Goal: Navigation & Orientation: Find specific page/section

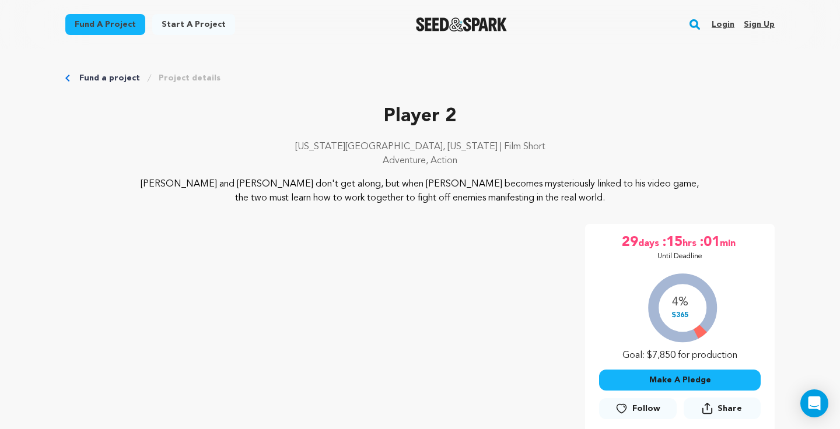
click at [731, 25] on link "Login" at bounding box center [723, 24] width 23 height 19
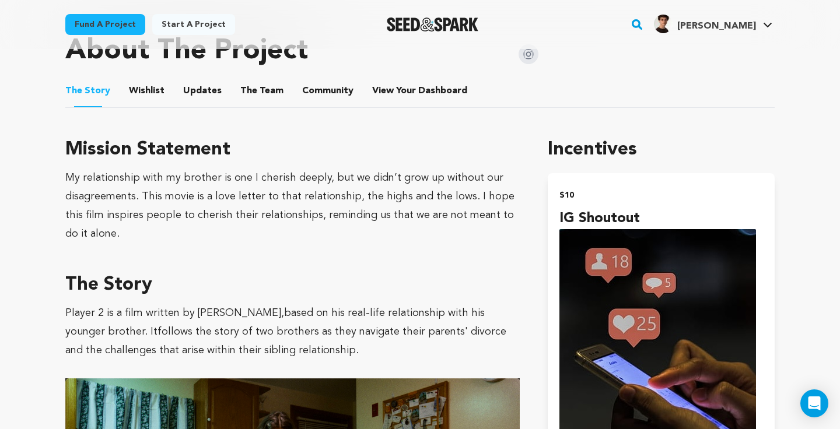
scroll to position [609, 0]
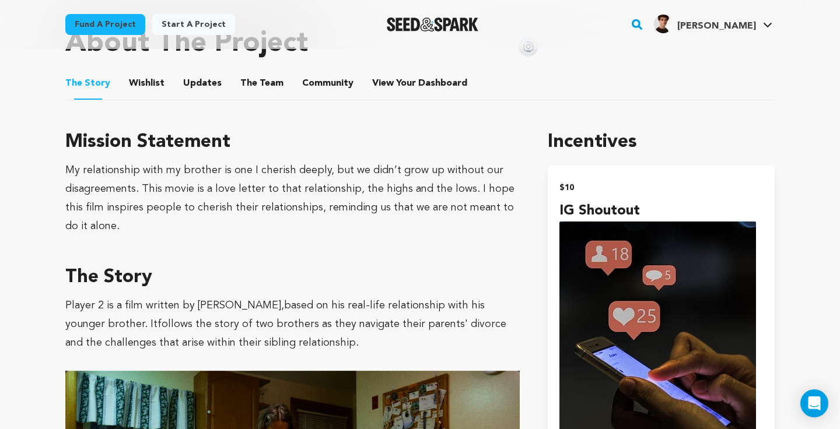
click at [400, 75] on li "View Your Dashboard View Your Dashboard" at bounding box center [420, 83] width 97 height 33
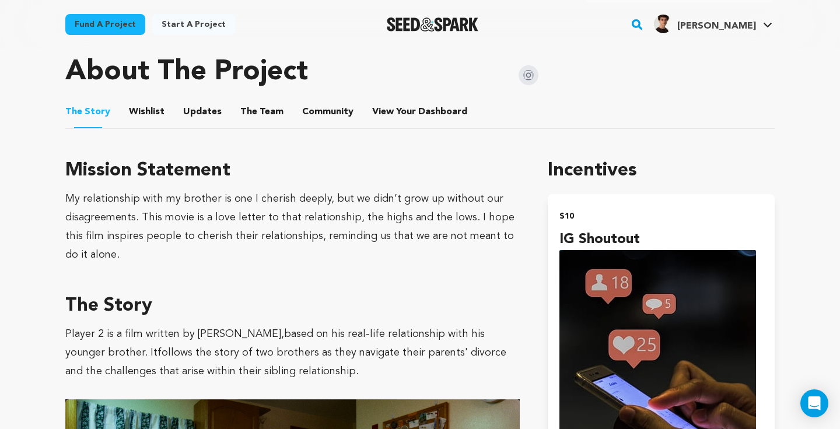
scroll to position [572, 0]
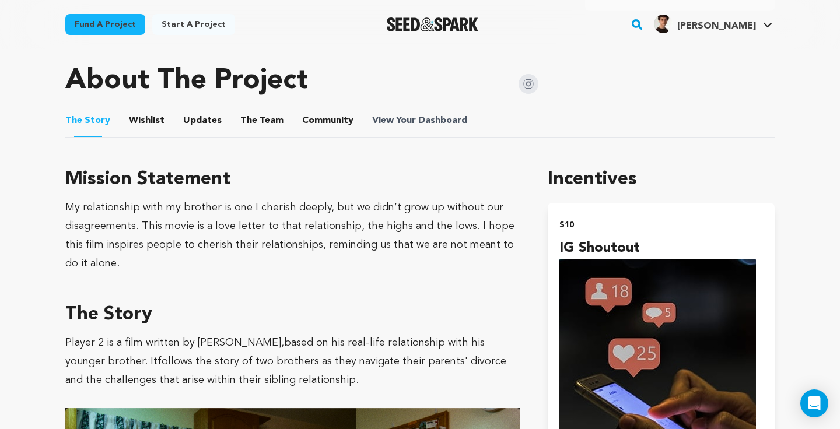
click at [410, 117] on span "View Your Dashboard" at bounding box center [420, 121] width 97 height 14
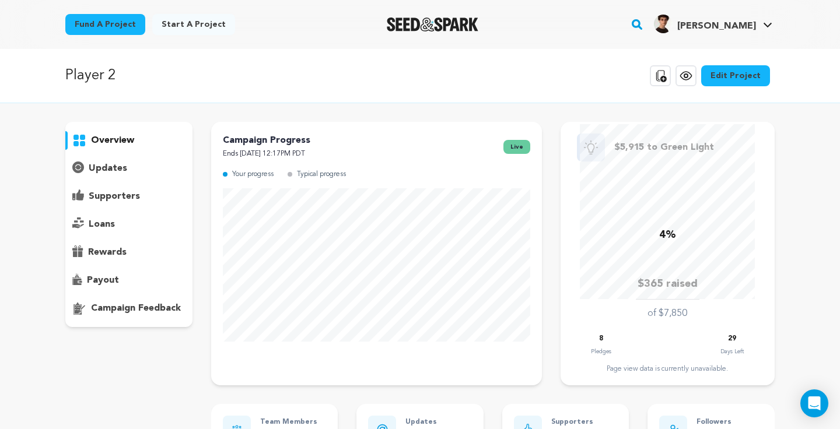
click at [127, 164] on div "updates" at bounding box center [128, 168] width 127 height 19
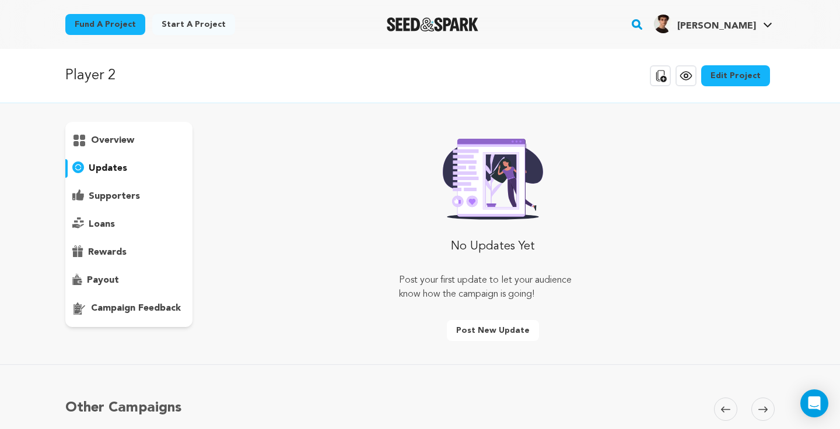
click at [135, 139] on div "overview" at bounding box center [128, 140] width 127 height 19
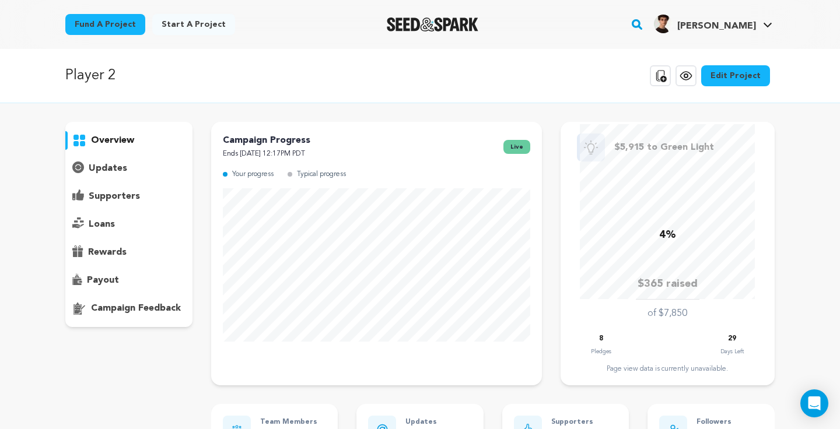
click at [138, 192] on div "supporters" at bounding box center [128, 196] width 127 height 19
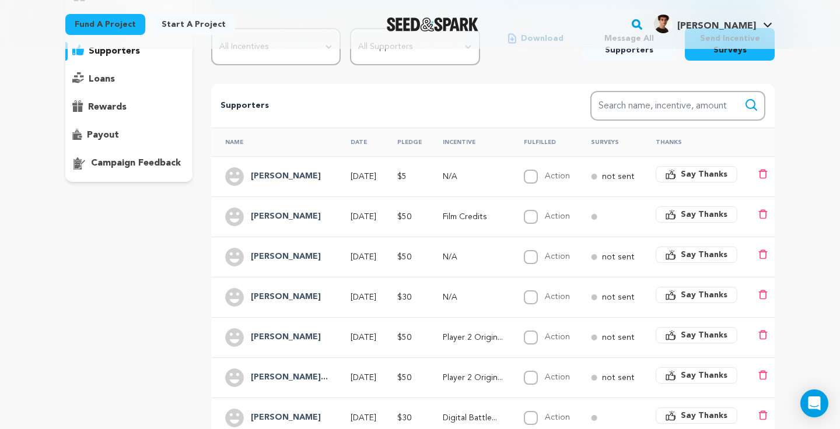
scroll to position [147, 0]
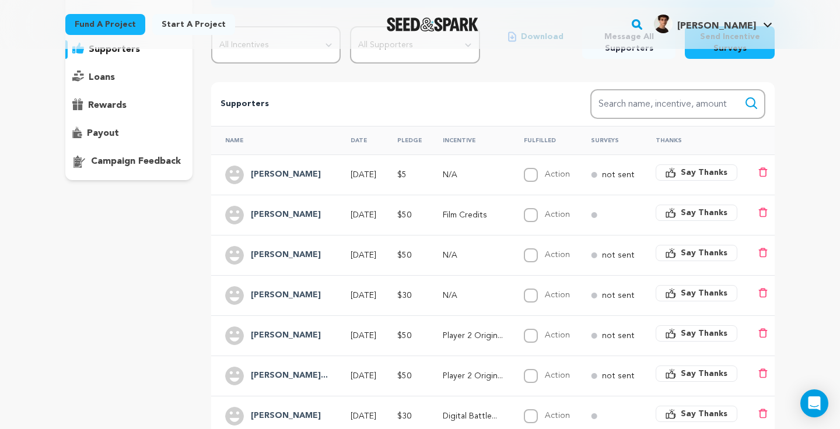
click at [459, 178] on p "N/A" at bounding box center [473, 175] width 60 height 12
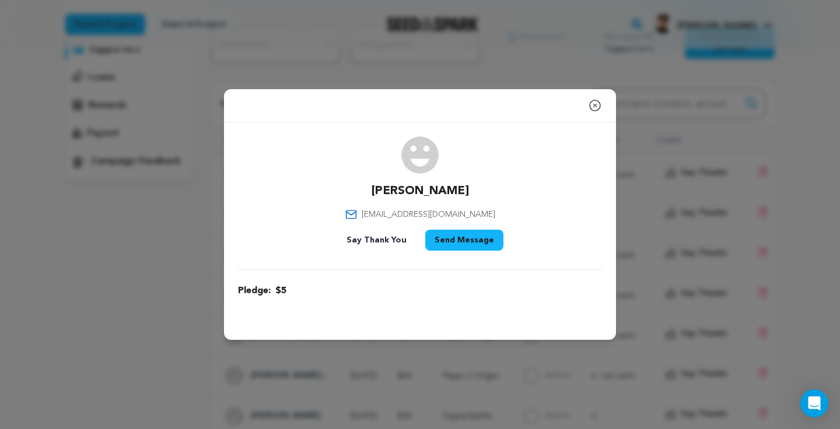
click at [595, 103] on icon "button" at bounding box center [595, 106] width 14 height 14
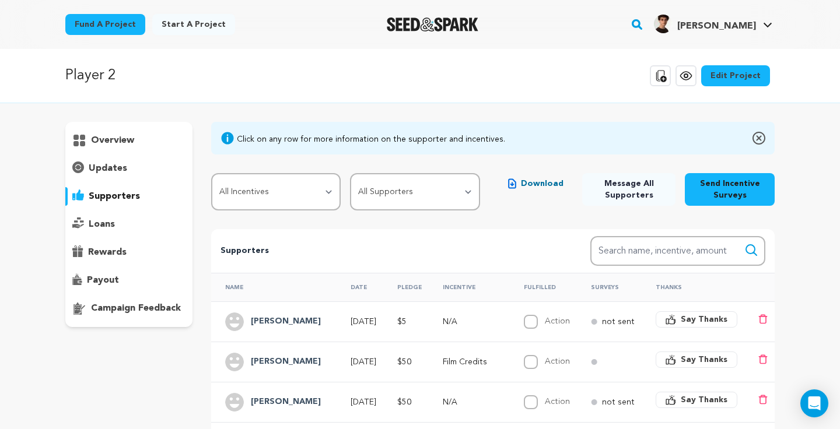
scroll to position [0, 0]
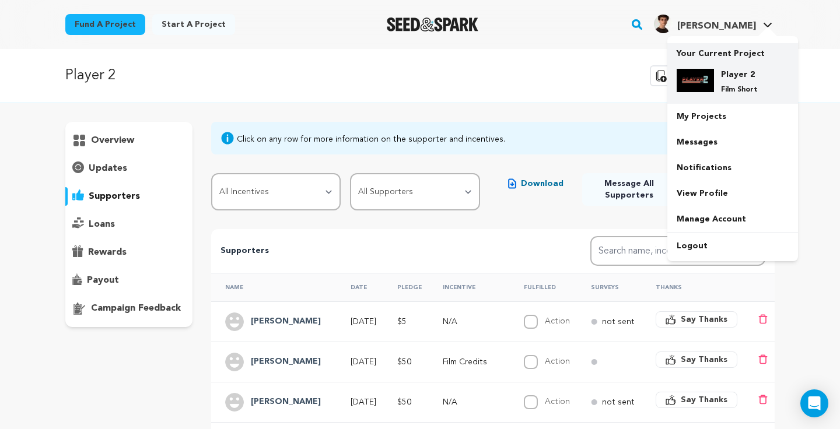
click at [696, 67] on div "Player 2 Film Short" at bounding box center [733, 82] width 112 height 44
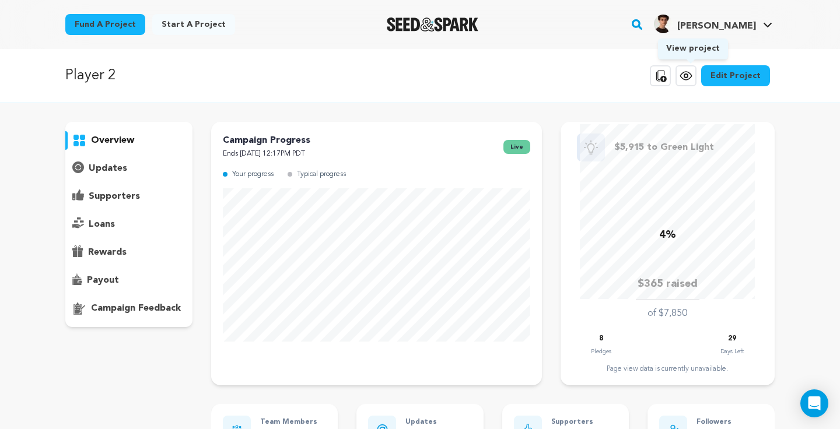
click at [686, 75] on icon at bounding box center [685, 76] width 11 height 8
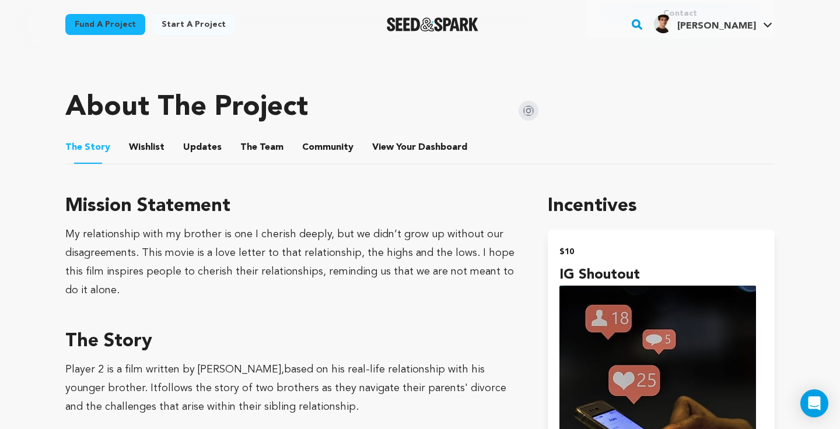
scroll to position [546, 0]
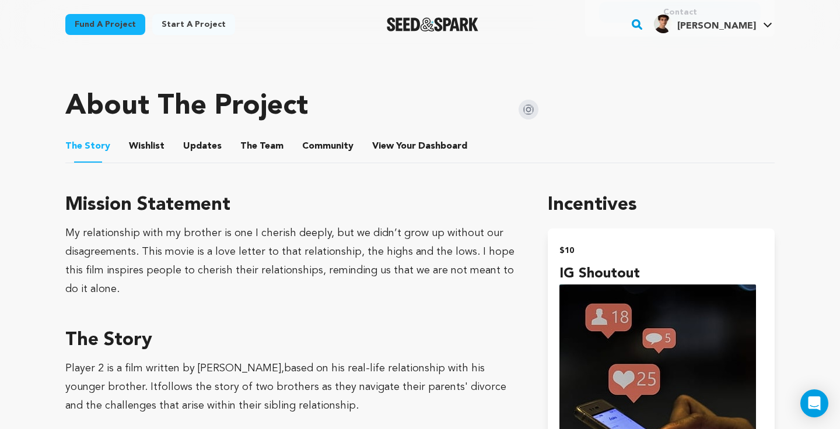
click at [145, 152] on button "Wishlist" at bounding box center [147, 149] width 28 height 28
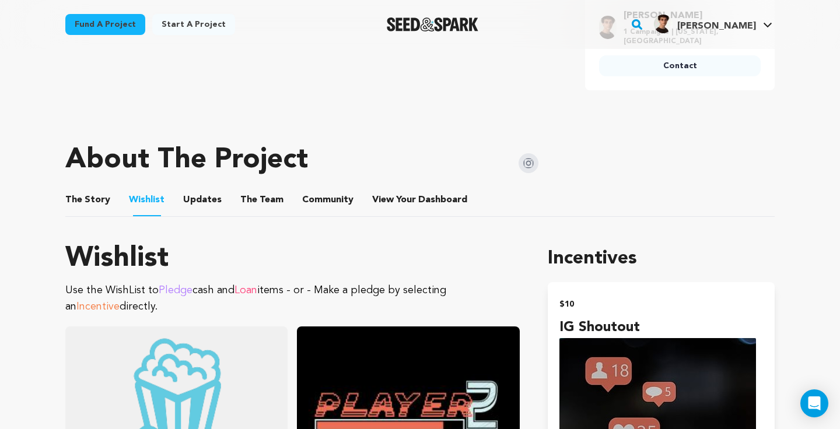
scroll to position [474, 0]
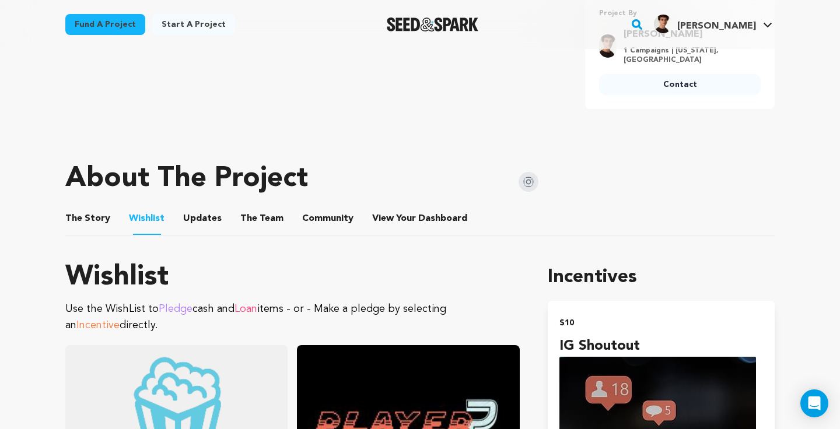
click at [207, 217] on button "Updates" at bounding box center [202, 221] width 28 height 28
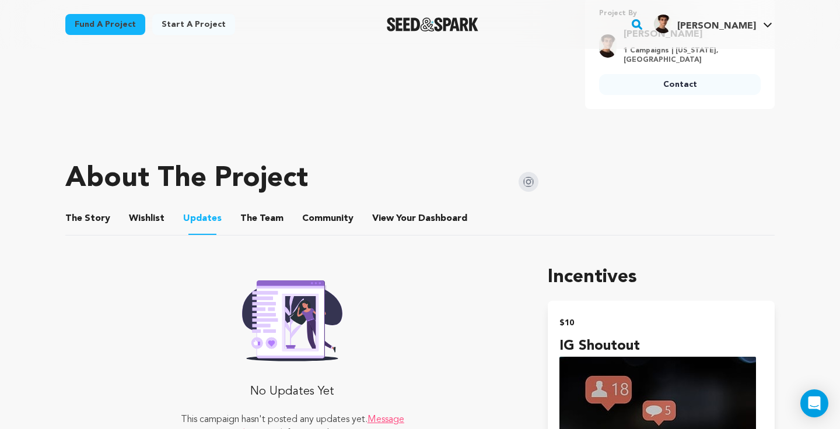
click at [248, 212] on button "The Team" at bounding box center [262, 221] width 28 height 28
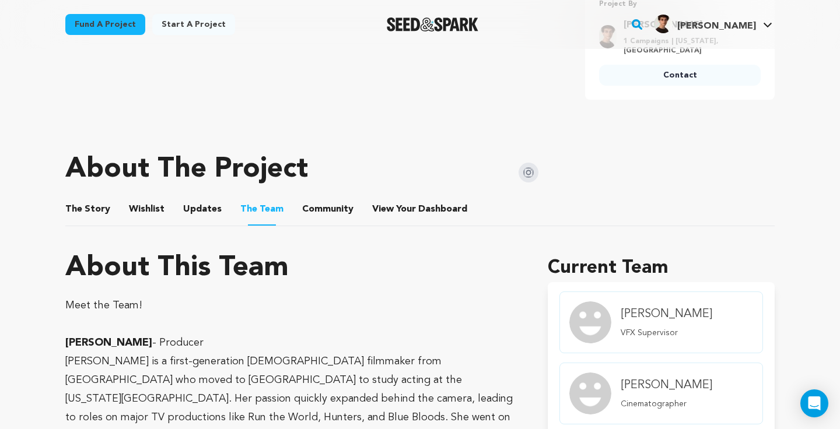
scroll to position [481, 0]
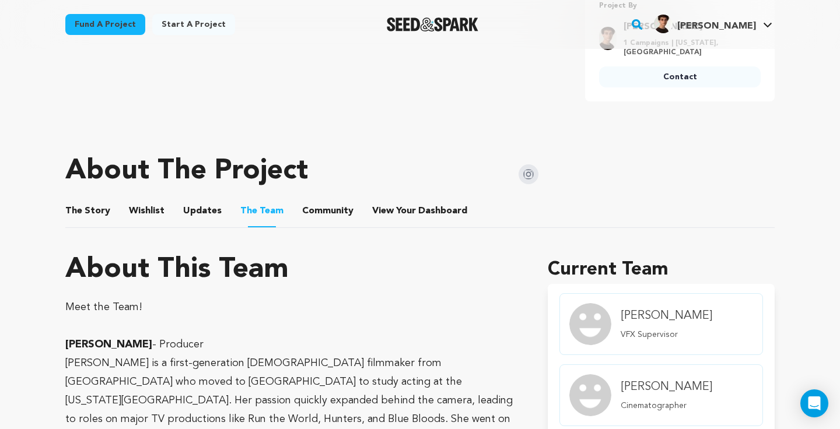
click at [328, 205] on button "Community" at bounding box center [328, 214] width 28 height 28
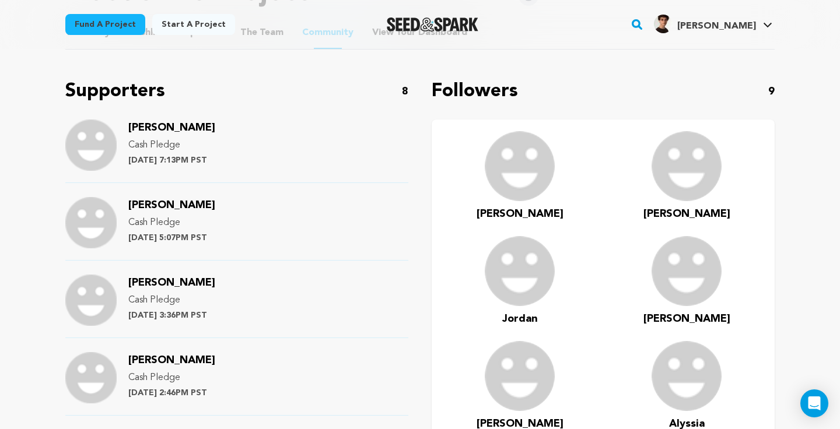
scroll to position [628, 0]
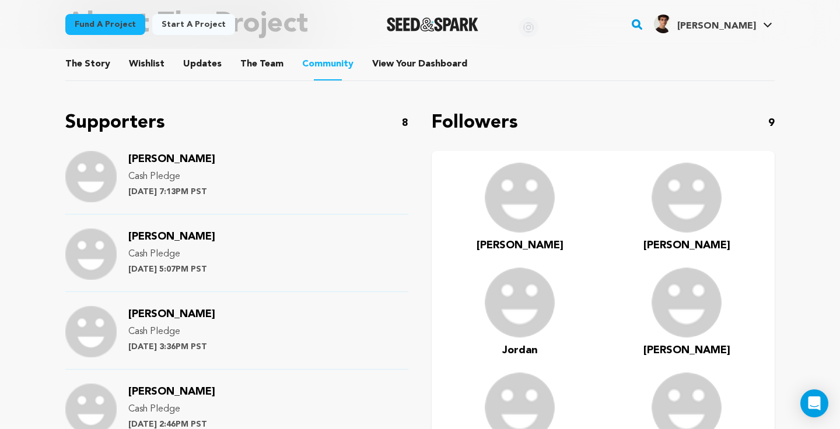
click at [248, 62] on button "The Team" at bounding box center [262, 67] width 28 height 28
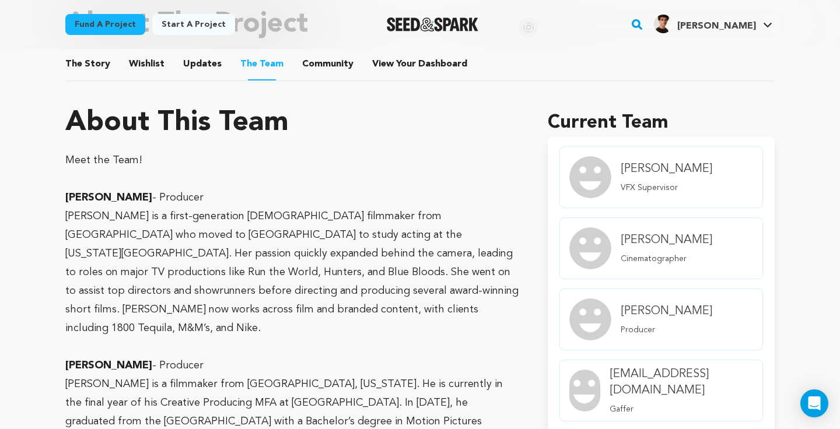
click at [205, 64] on button "Updates" at bounding box center [202, 67] width 28 height 28
